Goal: Information Seeking & Learning: Learn about a topic

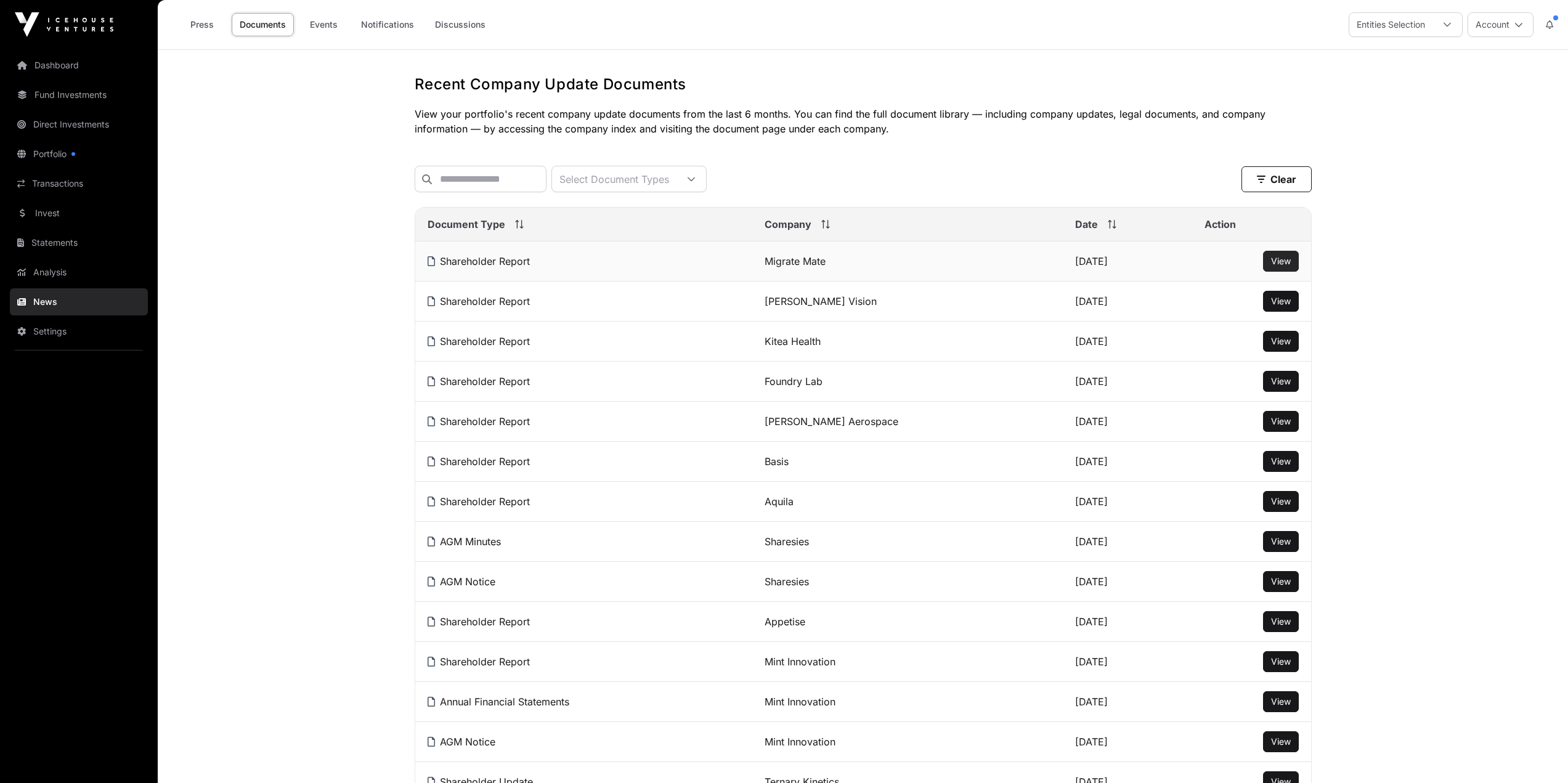
click at [1278, 266] on span "View" at bounding box center [1280, 261] width 19 height 11
drag, startPoint x: 1277, startPoint y: 549, endPoint x: 1399, endPoint y: 480, distance: 140.2
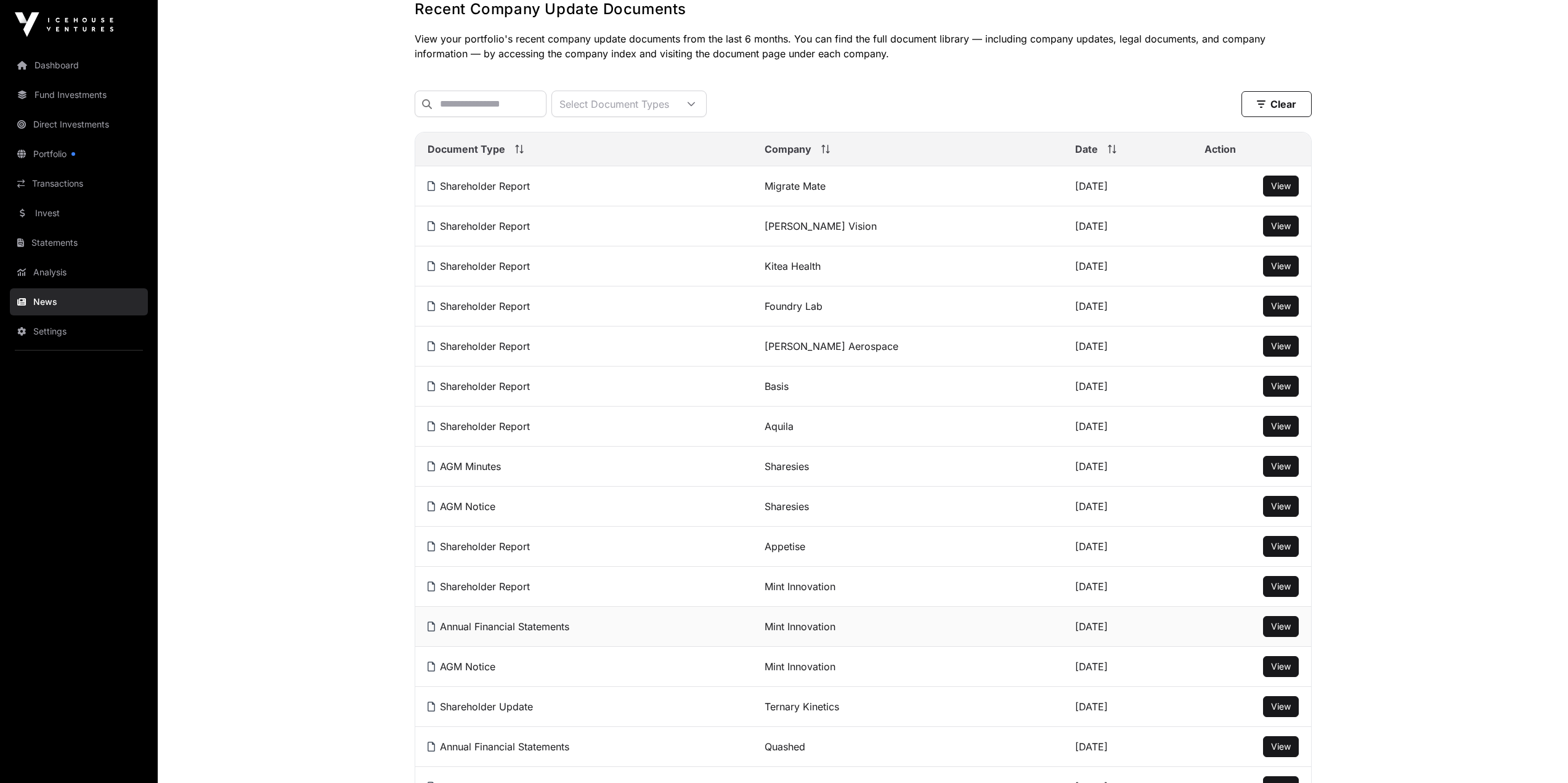
scroll to position [103, 0]
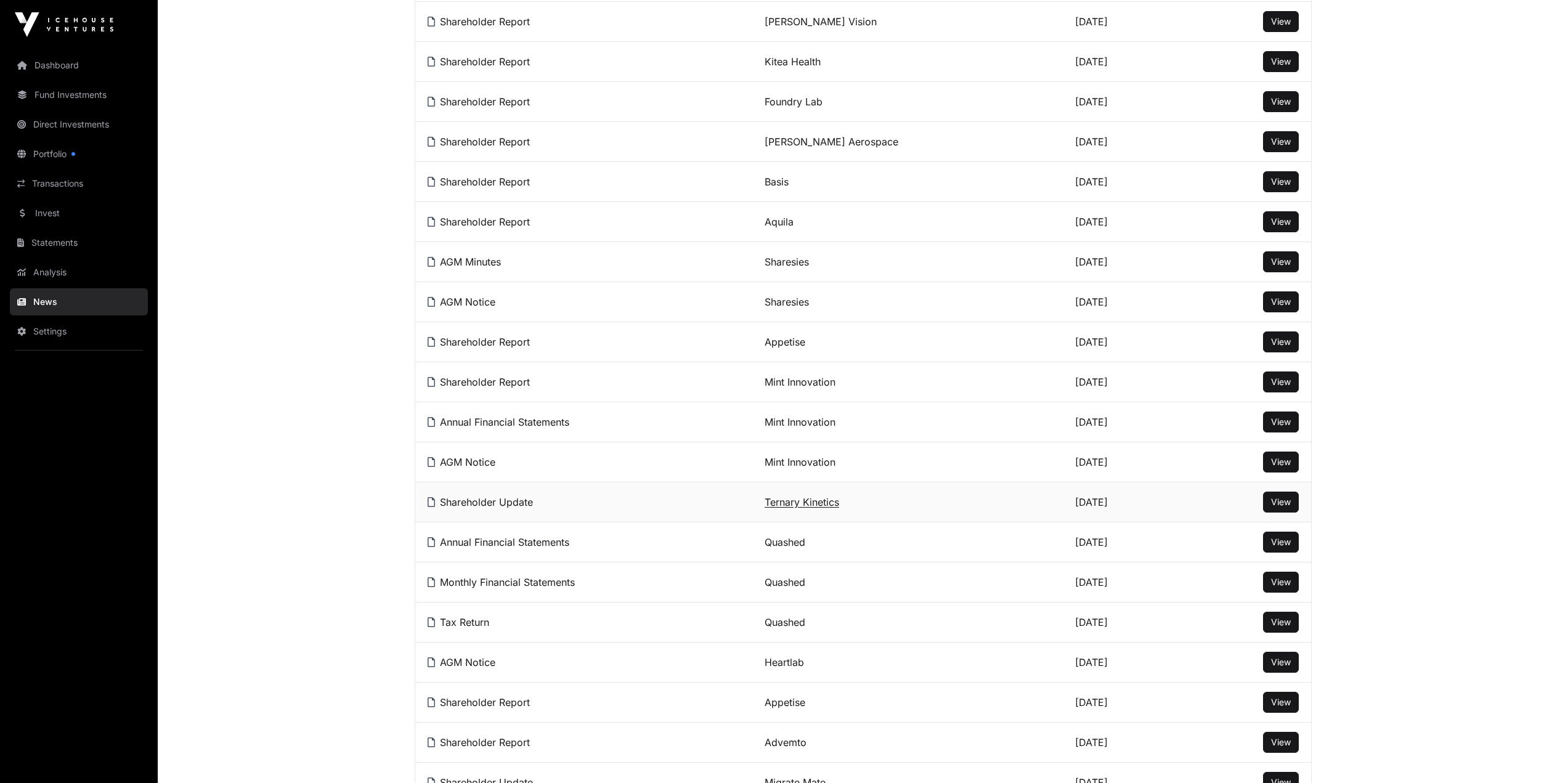
scroll to position [308, 0]
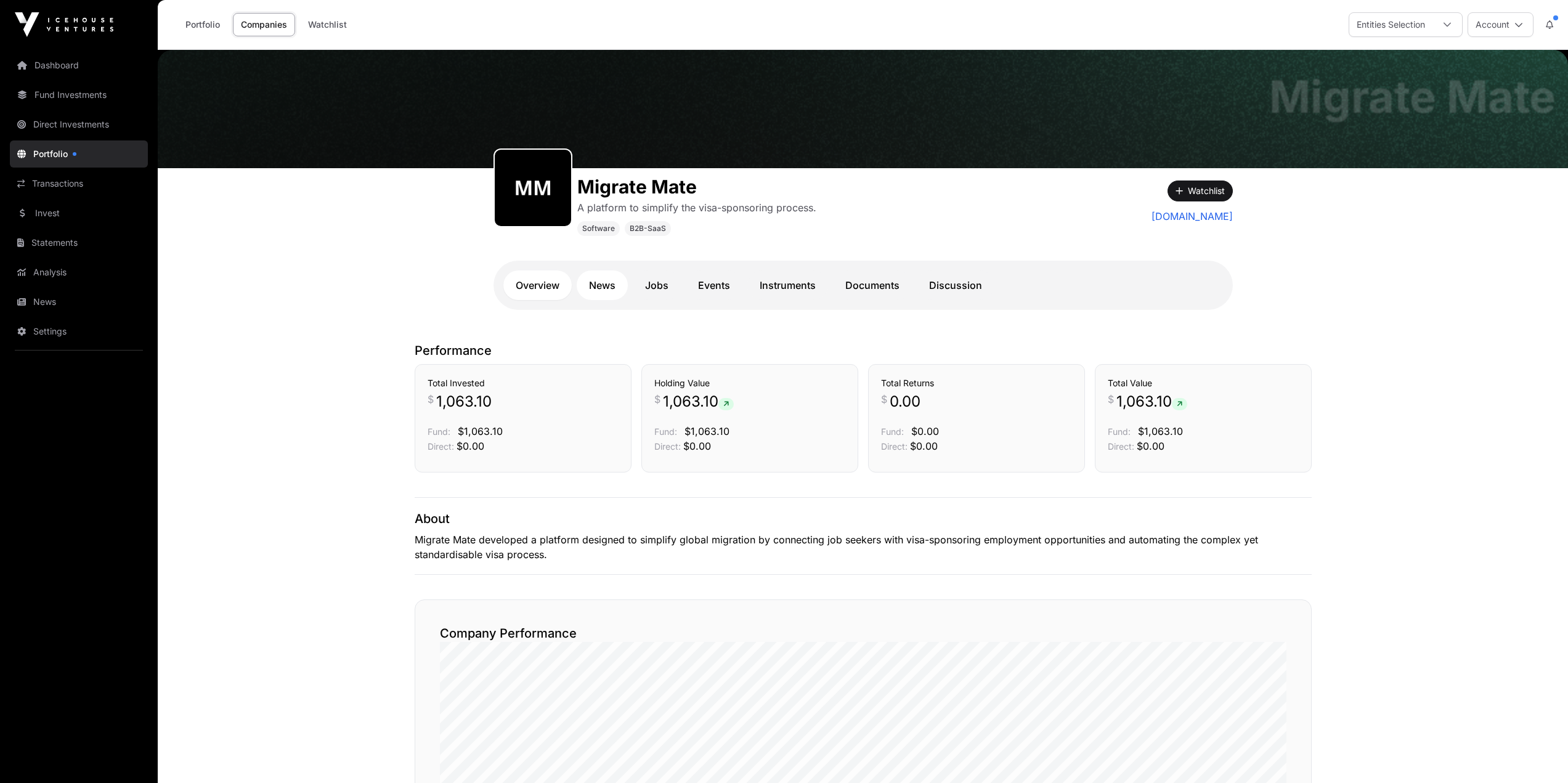
click at [615, 283] on link "News" at bounding box center [602, 285] width 51 height 29
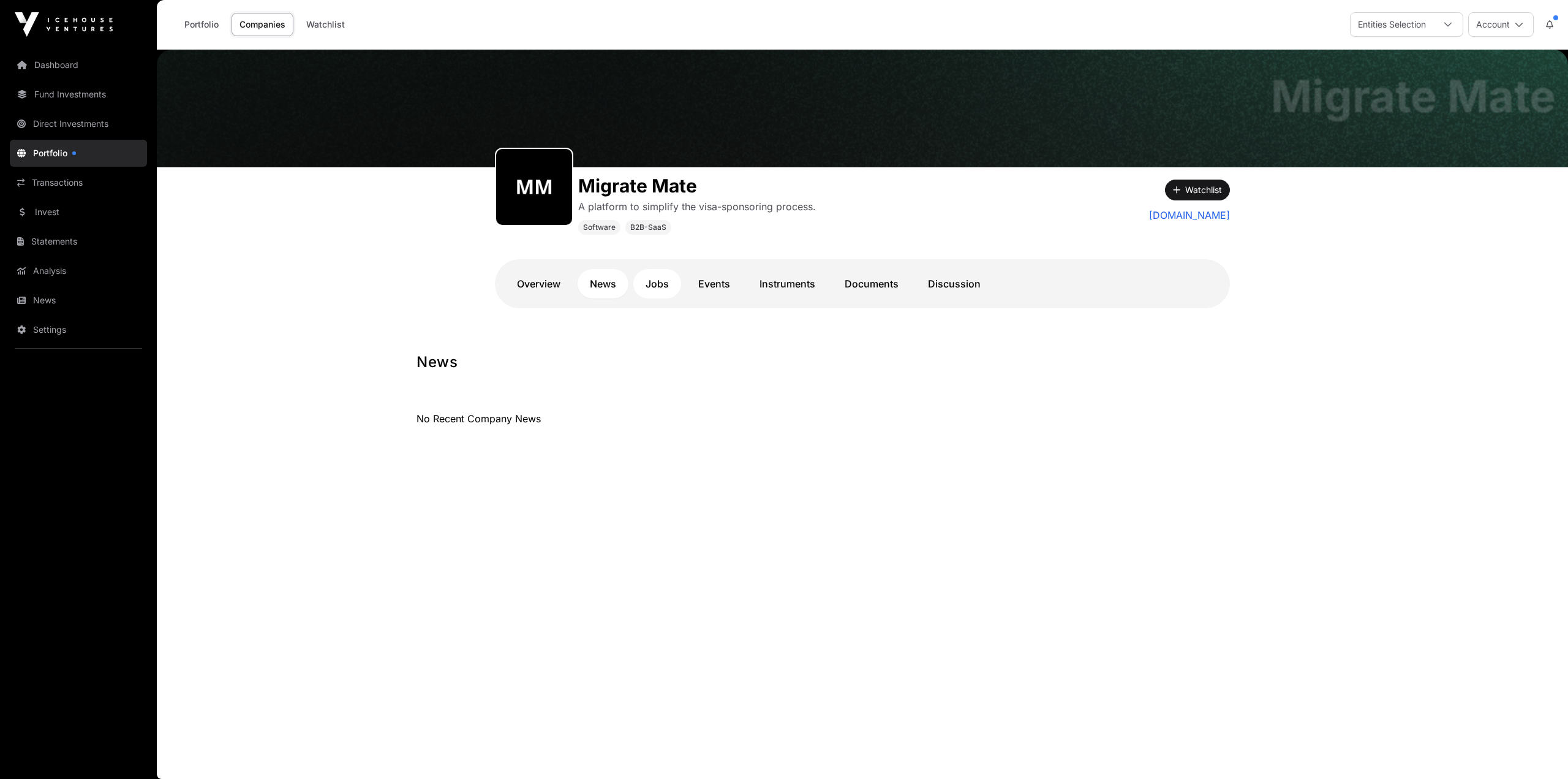
click at [652, 280] on link "Jobs" at bounding box center [657, 284] width 48 height 29
click at [892, 285] on link "Documents" at bounding box center [872, 284] width 78 height 29
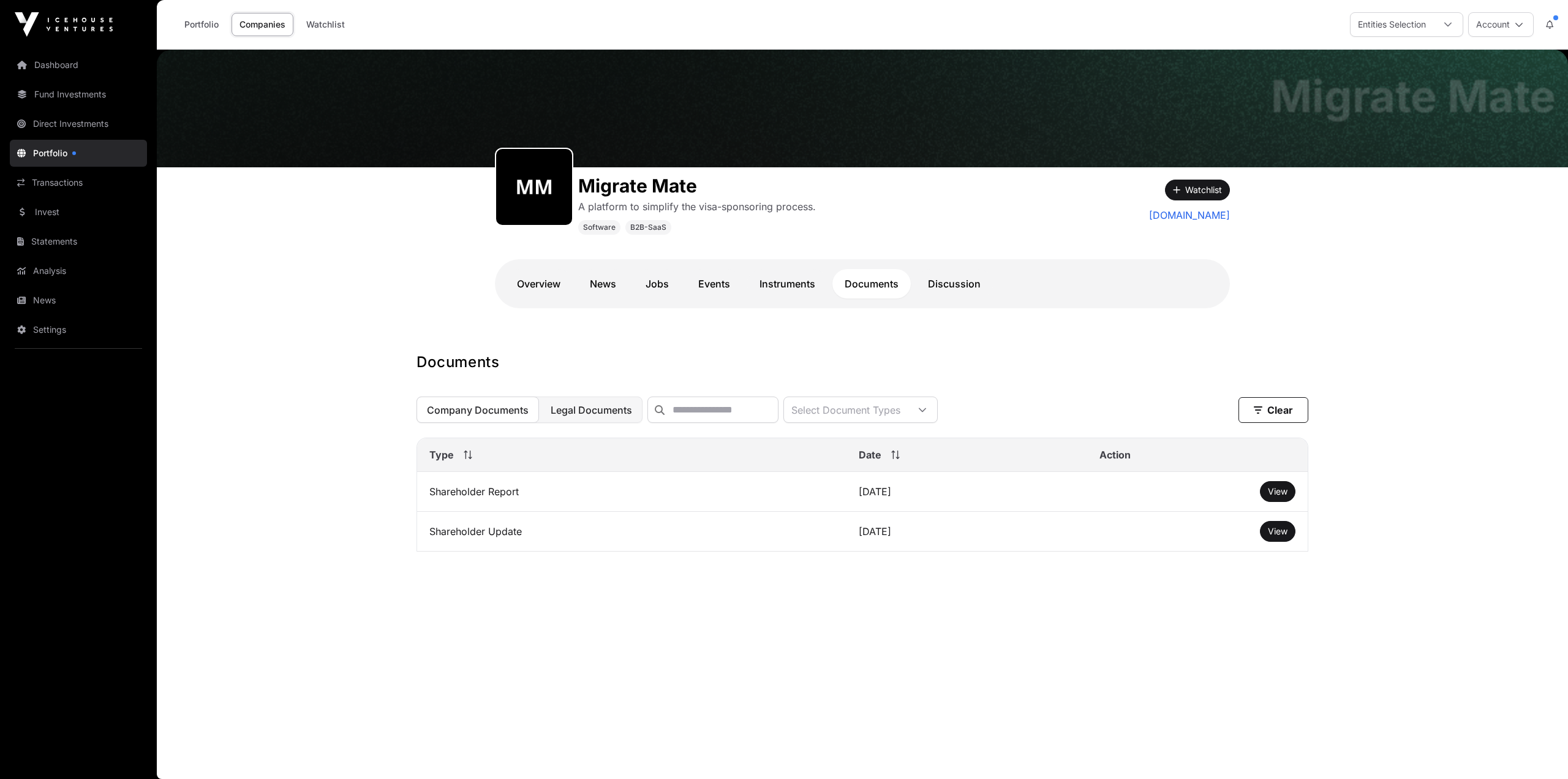
click at [577, 411] on span "Legal Documents" at bounding box center [591, 410] width 82 height 12
click at [494, 407] on button "Company Documents" at bounding box center [478, 409] width 123 height 26
click at [1285, 537] on link "View" at bounding box center [1277, 532] width 19 height 12
click at [946, 287] on link "Discussion" at bounding box center [954, 284] width 77 height 29
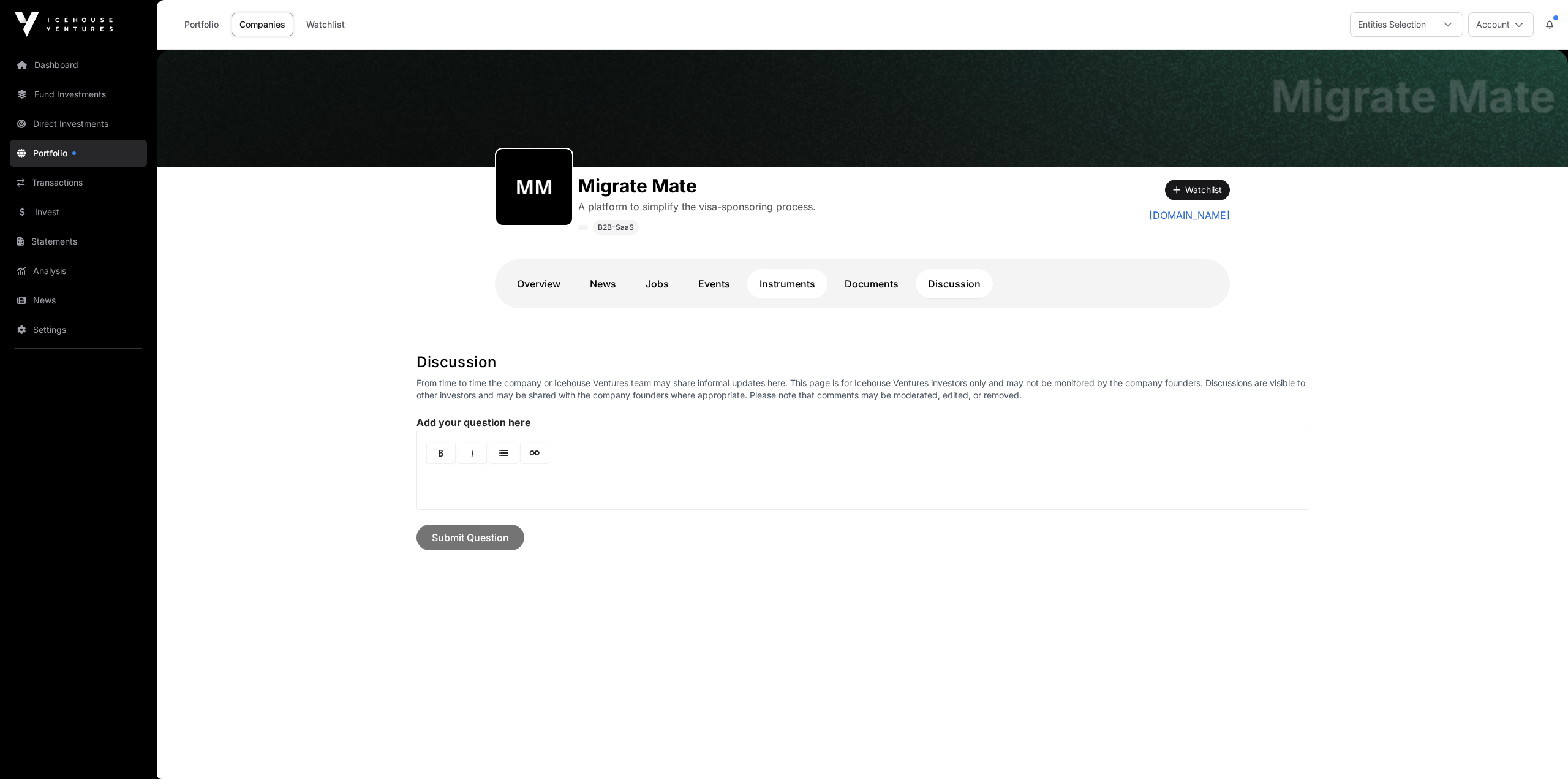
click at [761, 287] on link "Instruments" at bounding box center [787, 284] width 80 height 29
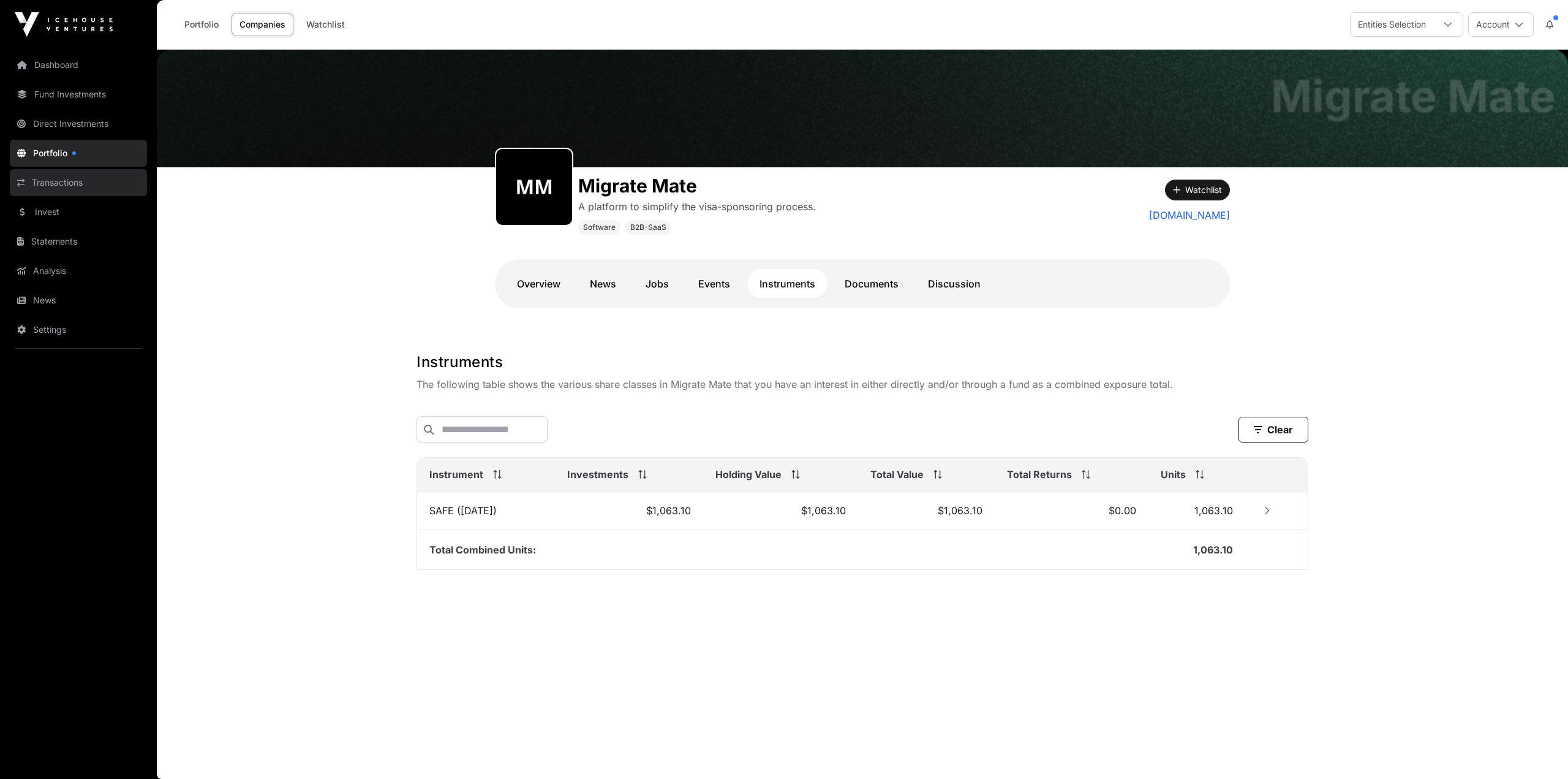
click at [78, 193] on link "Transactions" at bounding box center [78, 182] width 137 height 27
